Goal: Navigation & Orientation: Understand site structure

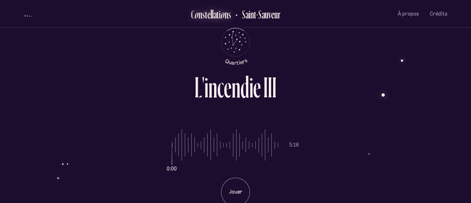
click at [229, 17] on div "s" at bounding box center [229, 14] width 3 height 12
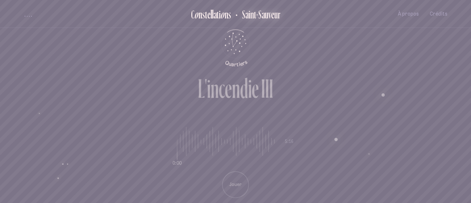
click at [263, 20] on h2 "Saint-Sauveur" at bounding box center [259, 14] width 44 height 12
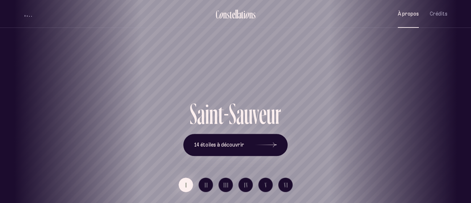
click at [410, 14] on span "À propos" at bounding box center [408, 14] width 21 height 6
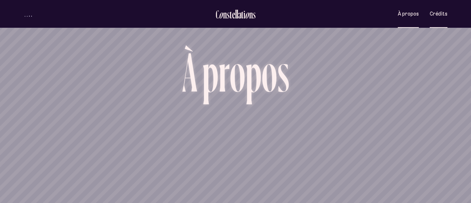
click at [439, 14] on span "Crédits" at bounding box center [439, 14] width 18 height 6
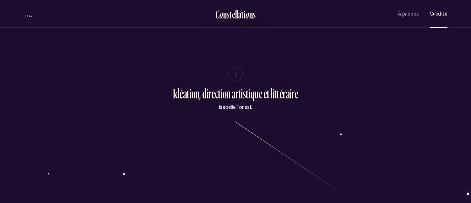
scroll to position [50, 0]
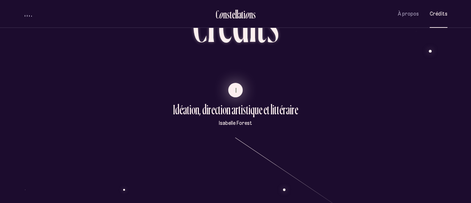
click at [236, 91] on span "I" at bounding box center [236, 90] width 2 height 6
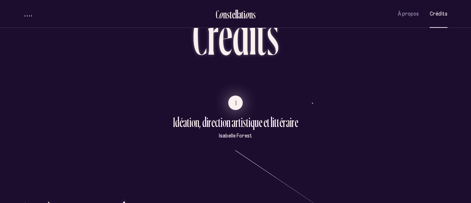
scroll to position [35, 0]
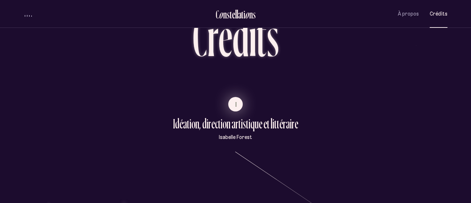
click at [235, 106] on span "I" at bounding box center [236, 104] width 2 height 6
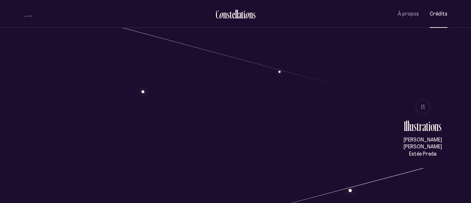
scroll to position [527, 0]
click at [403, 18] on button "À propos" at bounding box center [408, 13] width 21 height 17
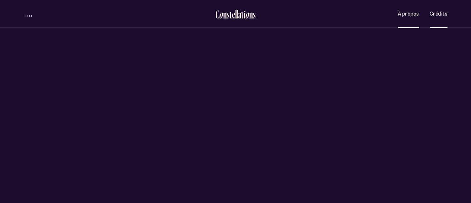
scroll to position [0, 0]
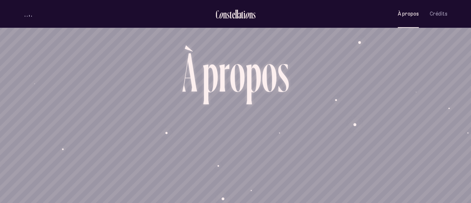
click at [33, 20] on ul "C o n s t e l l a t i o n s [GEOGRAPHIC_DATA] À propos Crédits Menu" at bounding box center [236, 14] width 424 height 28
click at [234, 21] on div "C o n s t e l l a t i o n s" at bounding box center [235, 15] width 40 height 14
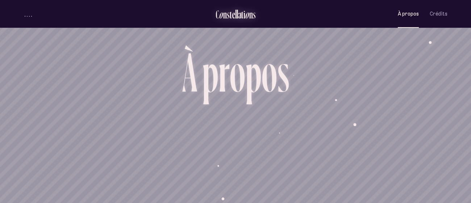
click at [234, 21] on div "C o n s t e l l a t i o n s" at bounding box center [235, 15] width 40 height 14
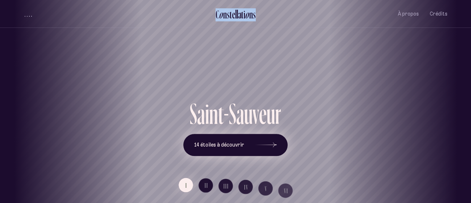
click at [238, 145] on span "14 étoiles à découvrir" at bounding box center [219, 145] width 50 height 6
